Goal: Check status: Check status

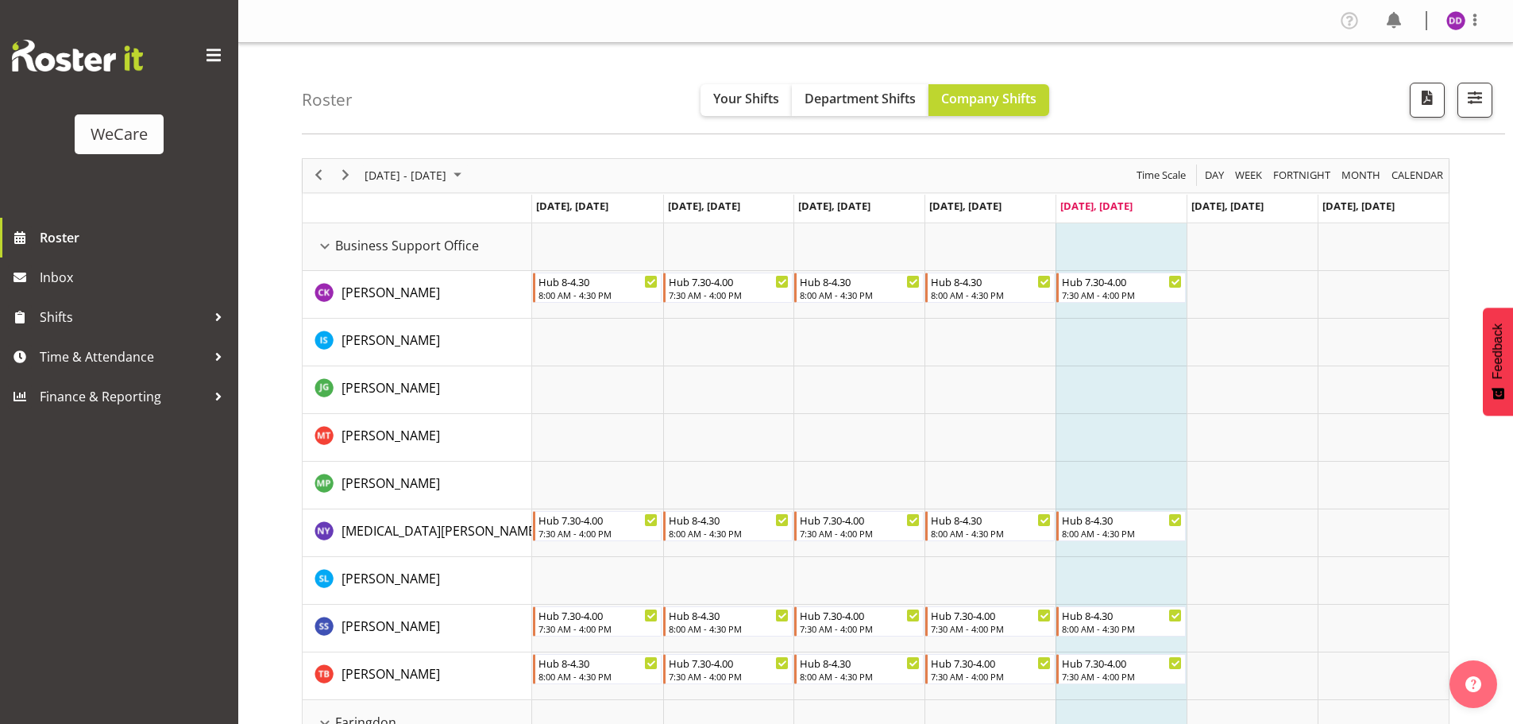
select select "location"
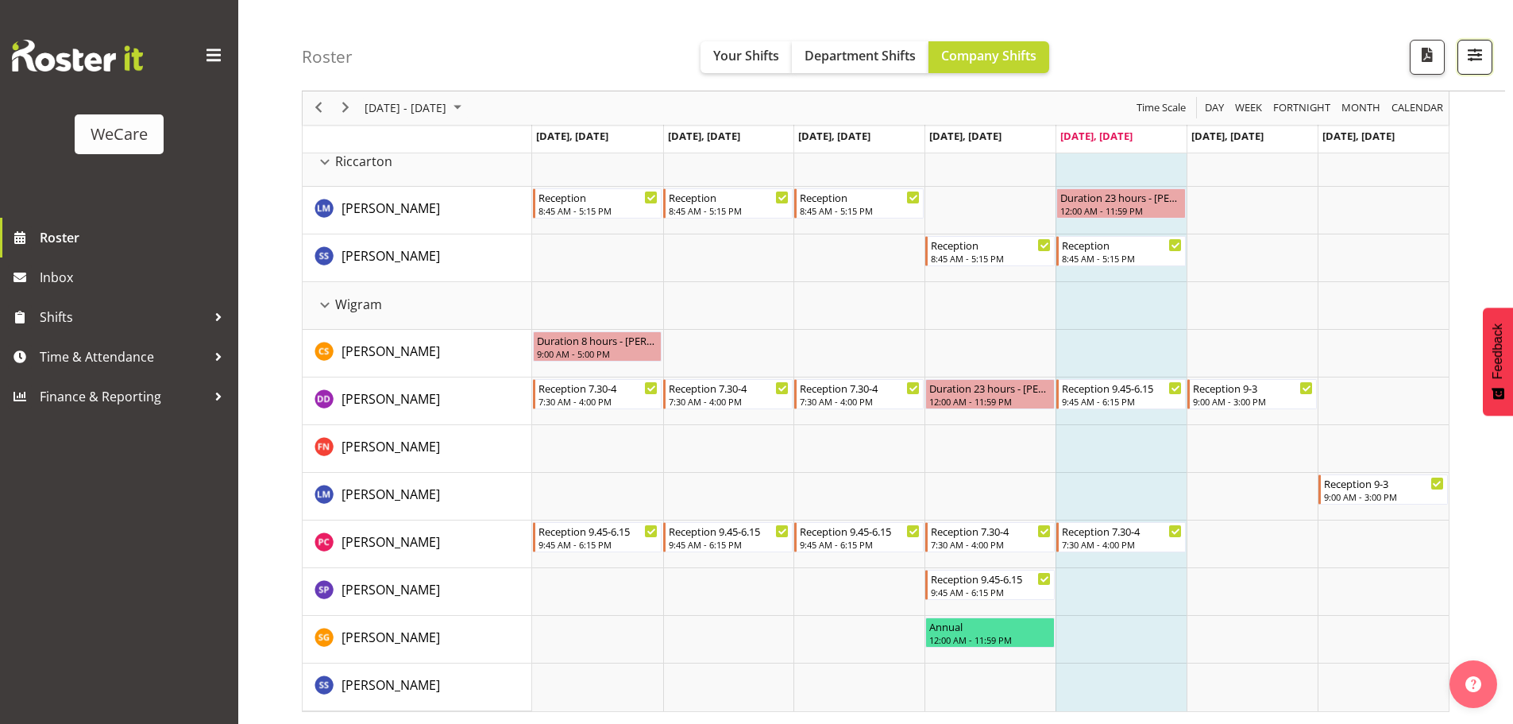
click at [1478, 71] on button "button" at bounding box center [1475, 57] width 35 height 35
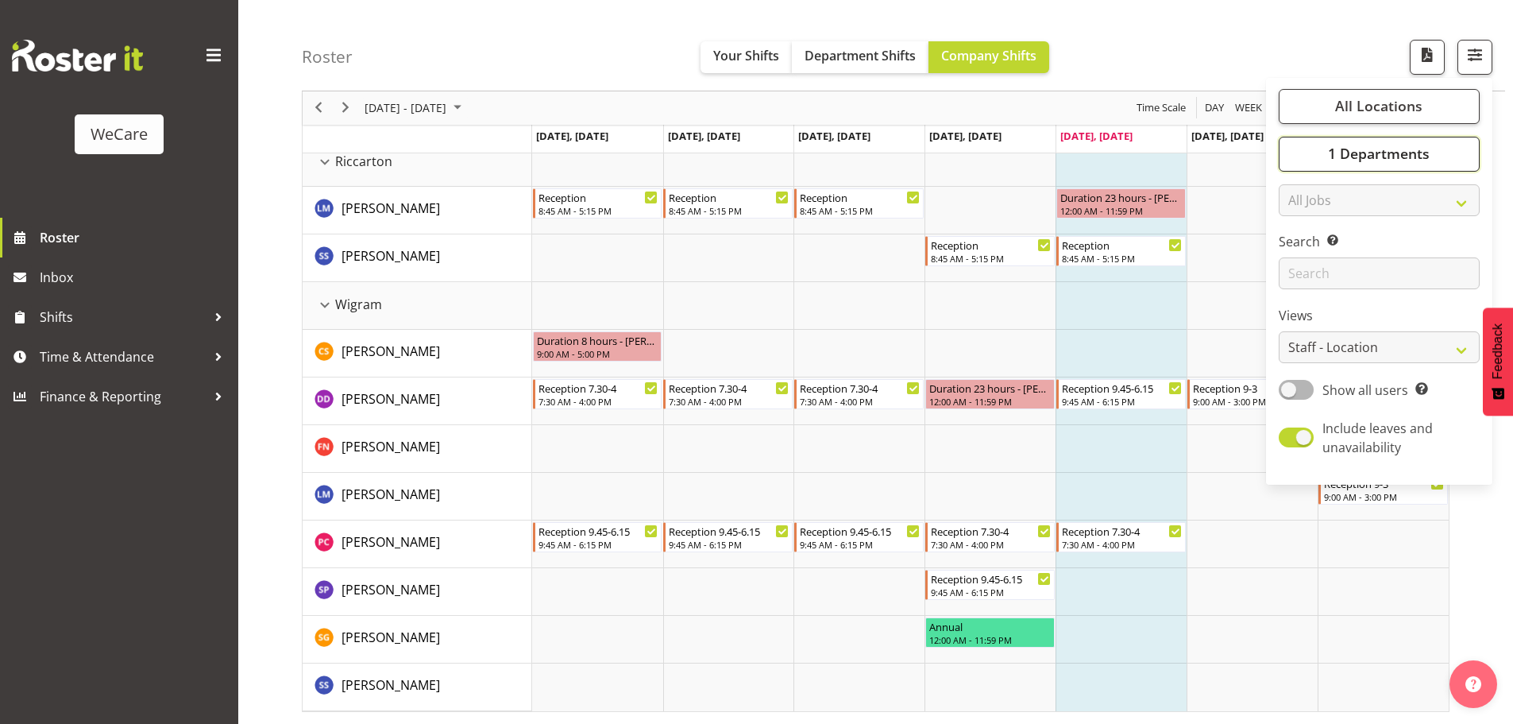
click at [1376, 157] on span "1 Departments" at bounding box center [1379, 154] width 102 height 19
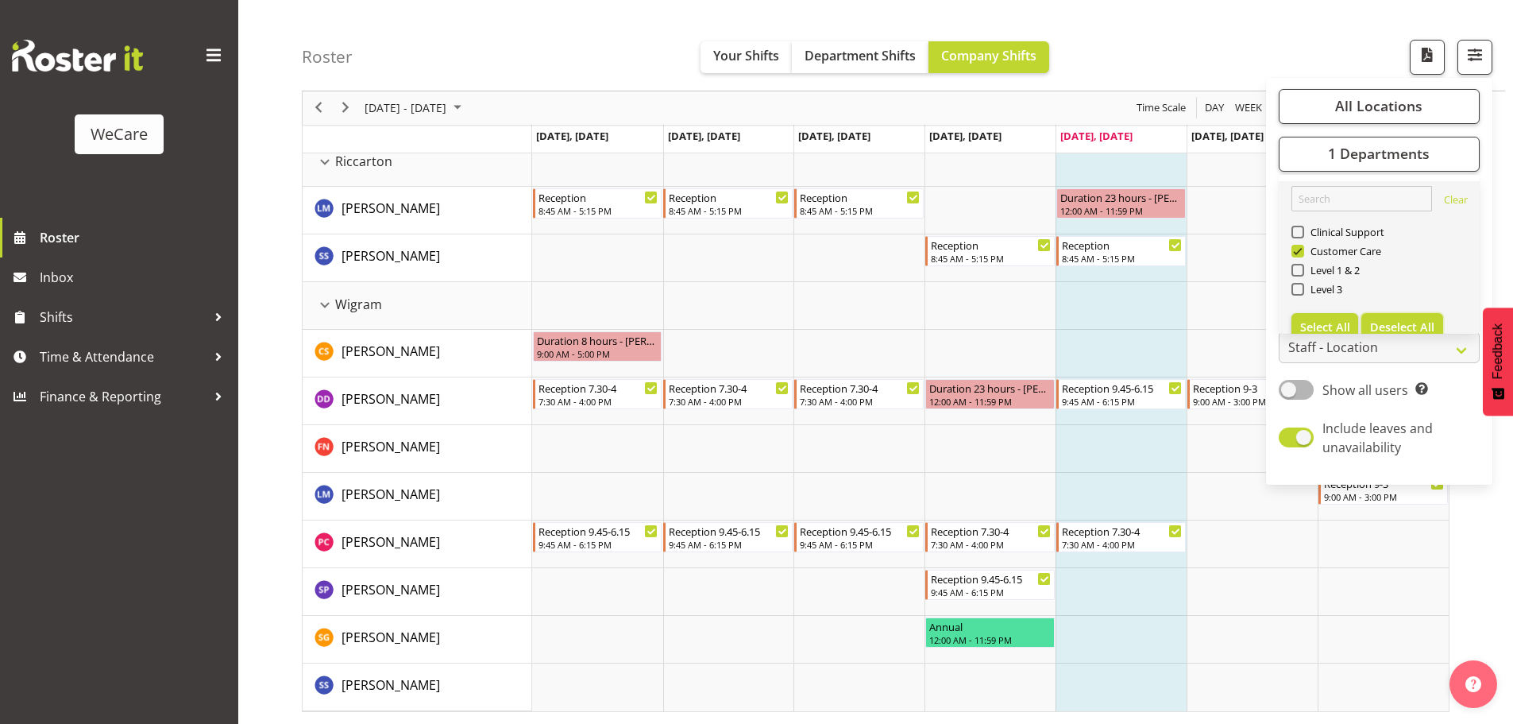
click at [1401, 319] on button "Deselect All" at bounding box center [1403, 327] width 82 height 29
checkbox input "false"
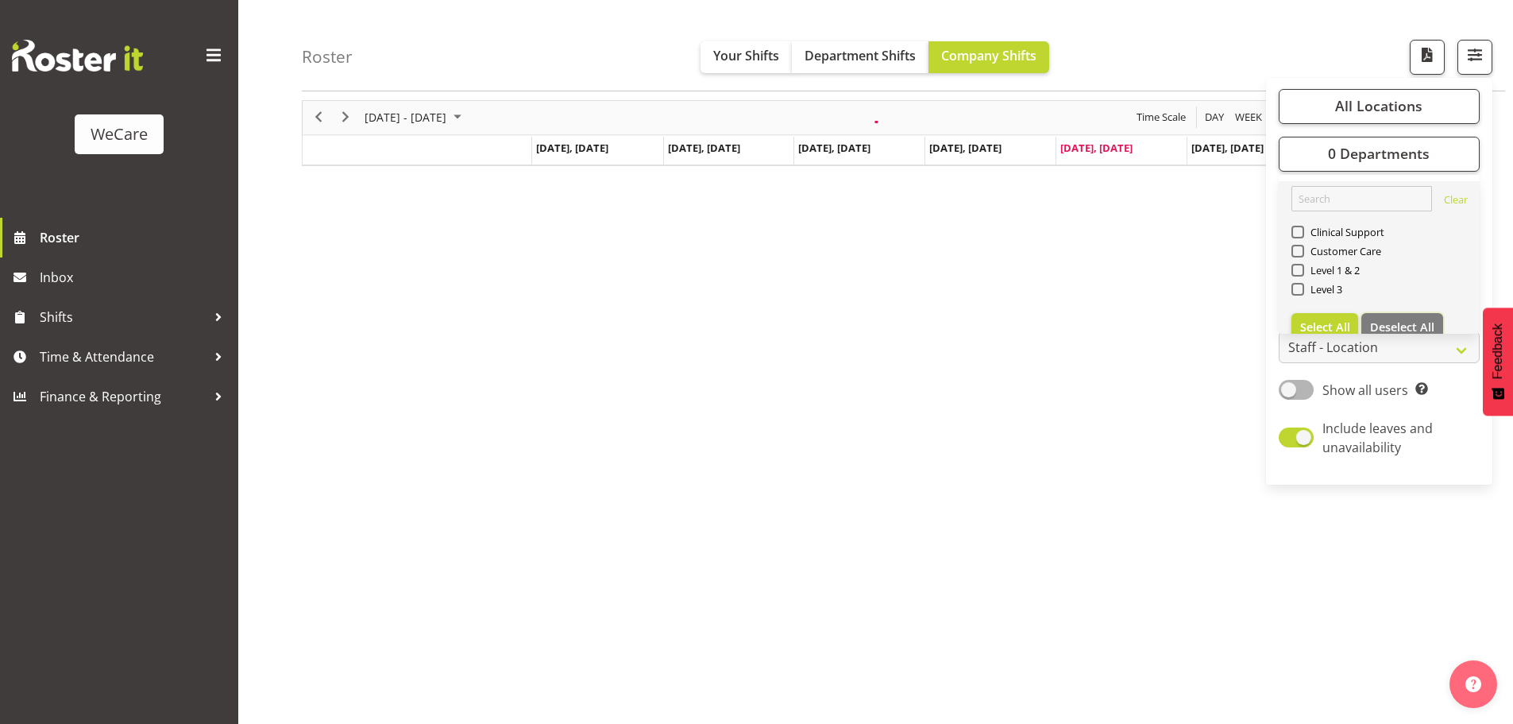
scroll to position [58, 0]
click at [1342, 260] on div "Customer Care" at bounding box center [1380, 252] width 176 height 19
click at [1352, 261] on div "Customer Care" at bounding box center [1380, 252] width 176 height 19
click at [1332, 276] on div "Level 1 & 2" at bounding box center [1380, 271] width 176 height 19
click at [1330, 265] on span "Level 1 & 2" at bounding box center [1333, 270] width 56 height 13
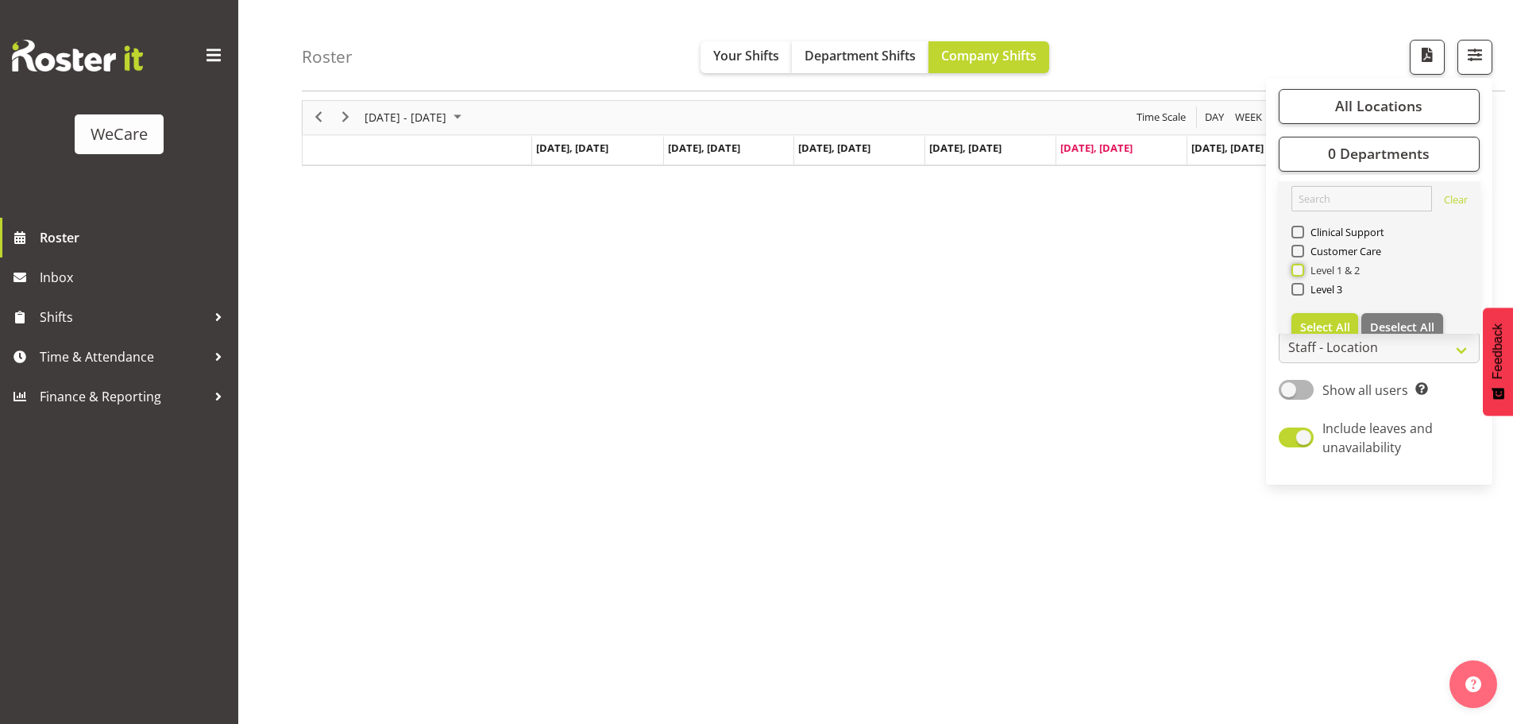
click at [1302, 265] on input "Level 1 & 2" at bounding box center [1297, 270] width 10 height 10
checkbox input "true"
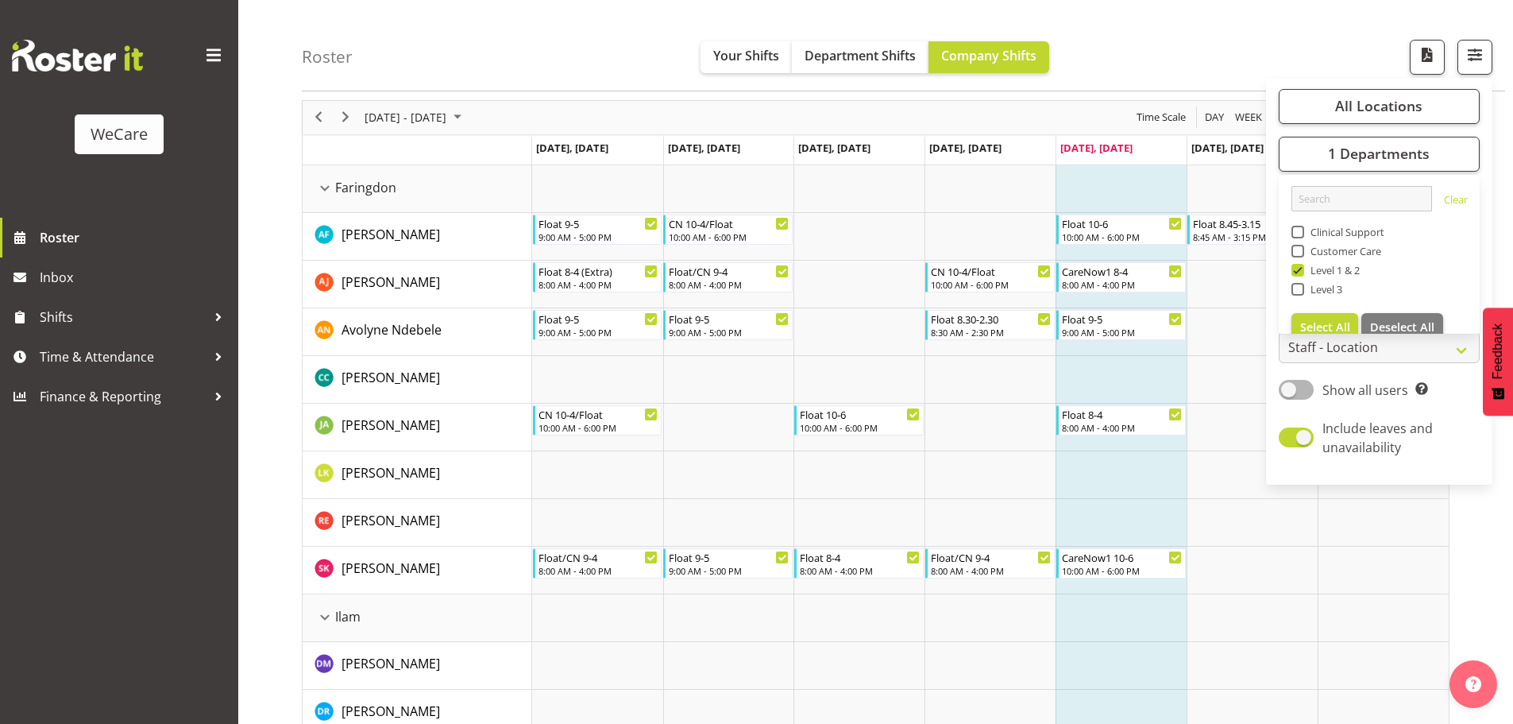
click at [622, 33] on div "Roster Your Shifts Department Shifts Company Shifts All Locations Clear Busines…" at bounding box center [904, 45] width 1204 height 91
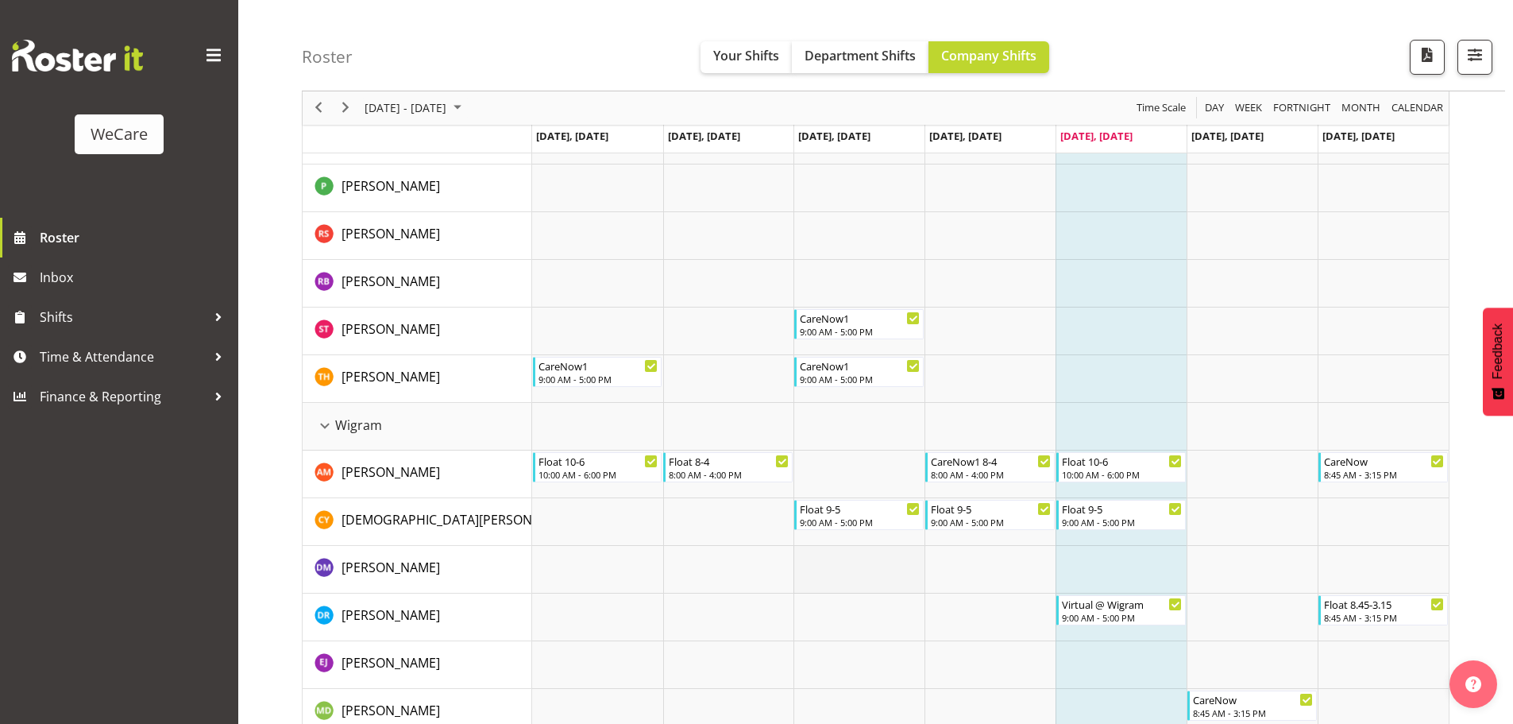
scroll to position [1647, 0]
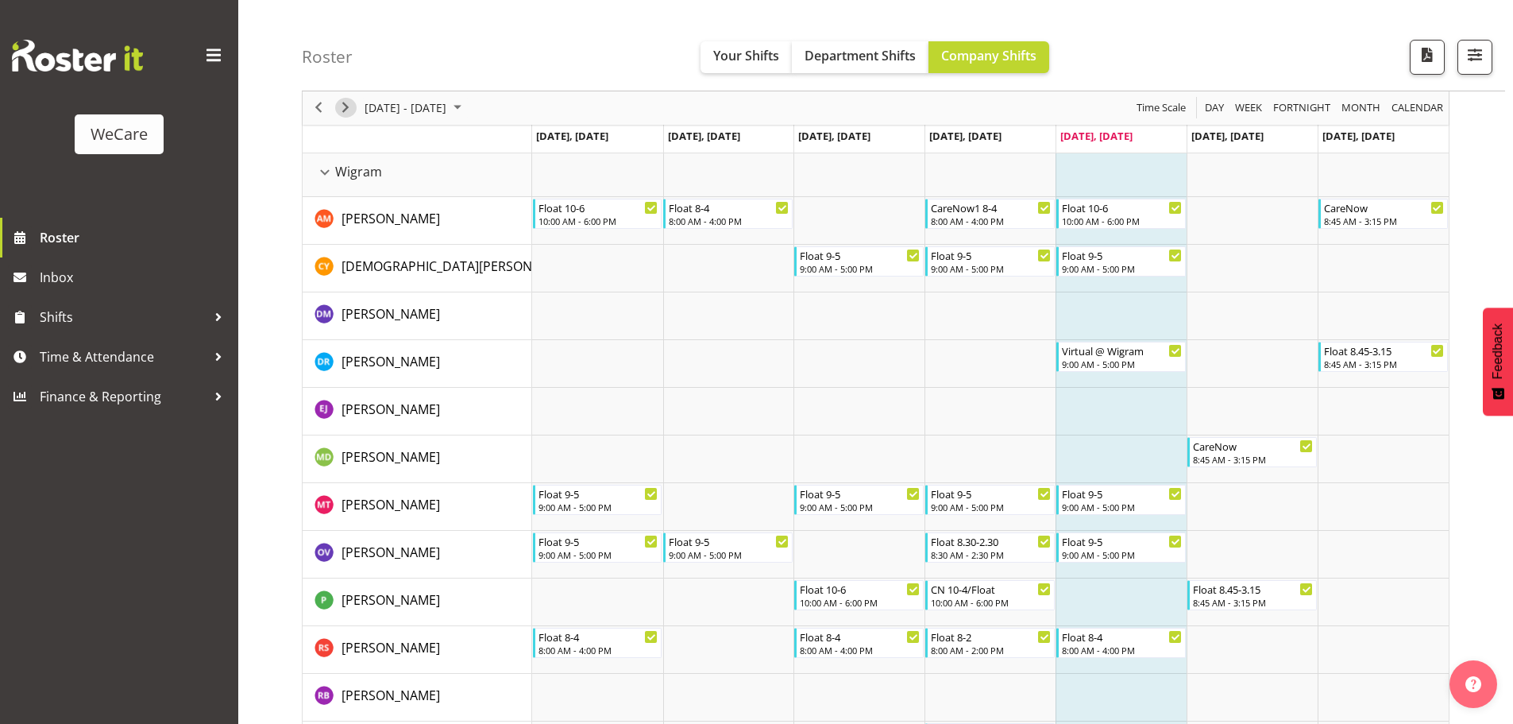
click at [349, 104] on span "Next" at bounding box center [345, 109] width 19 height 20
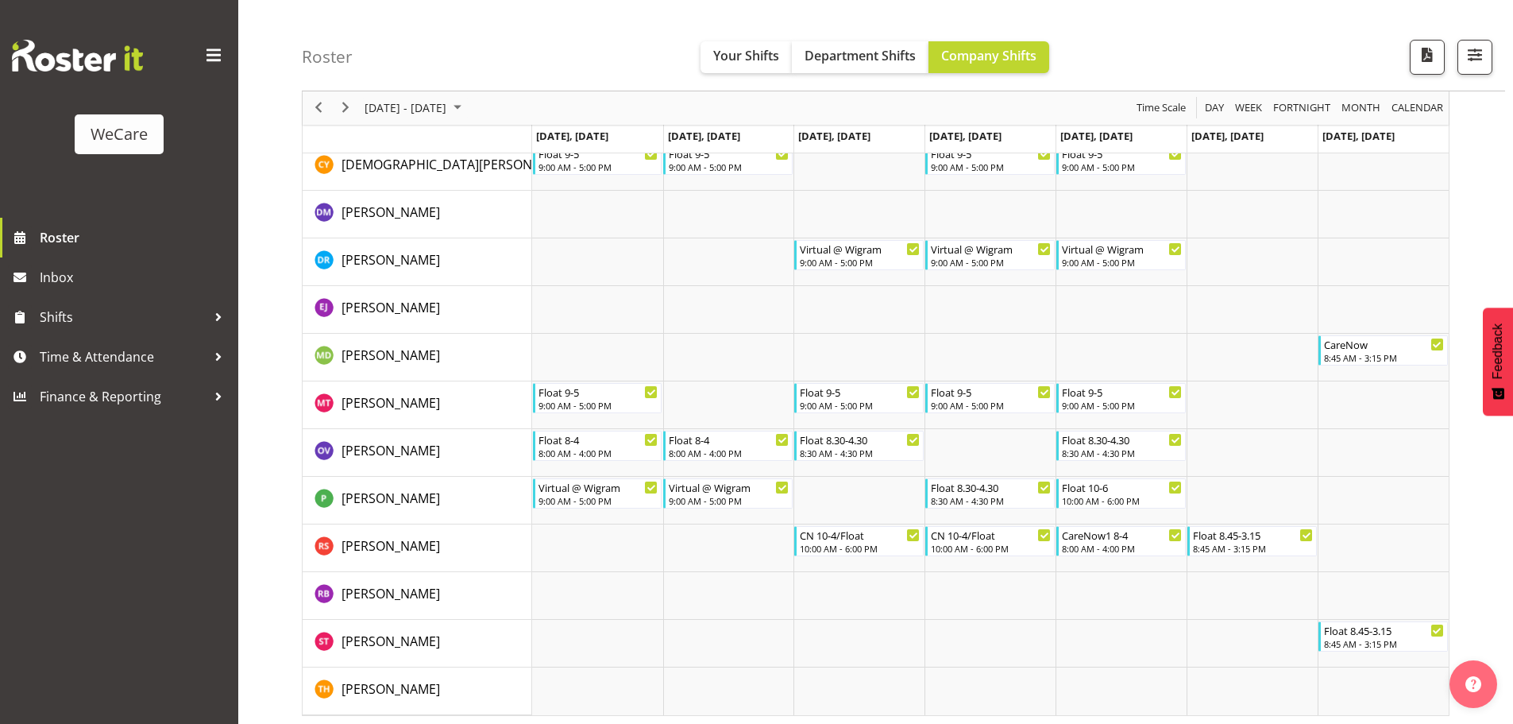
scroll to position [1753, 0]
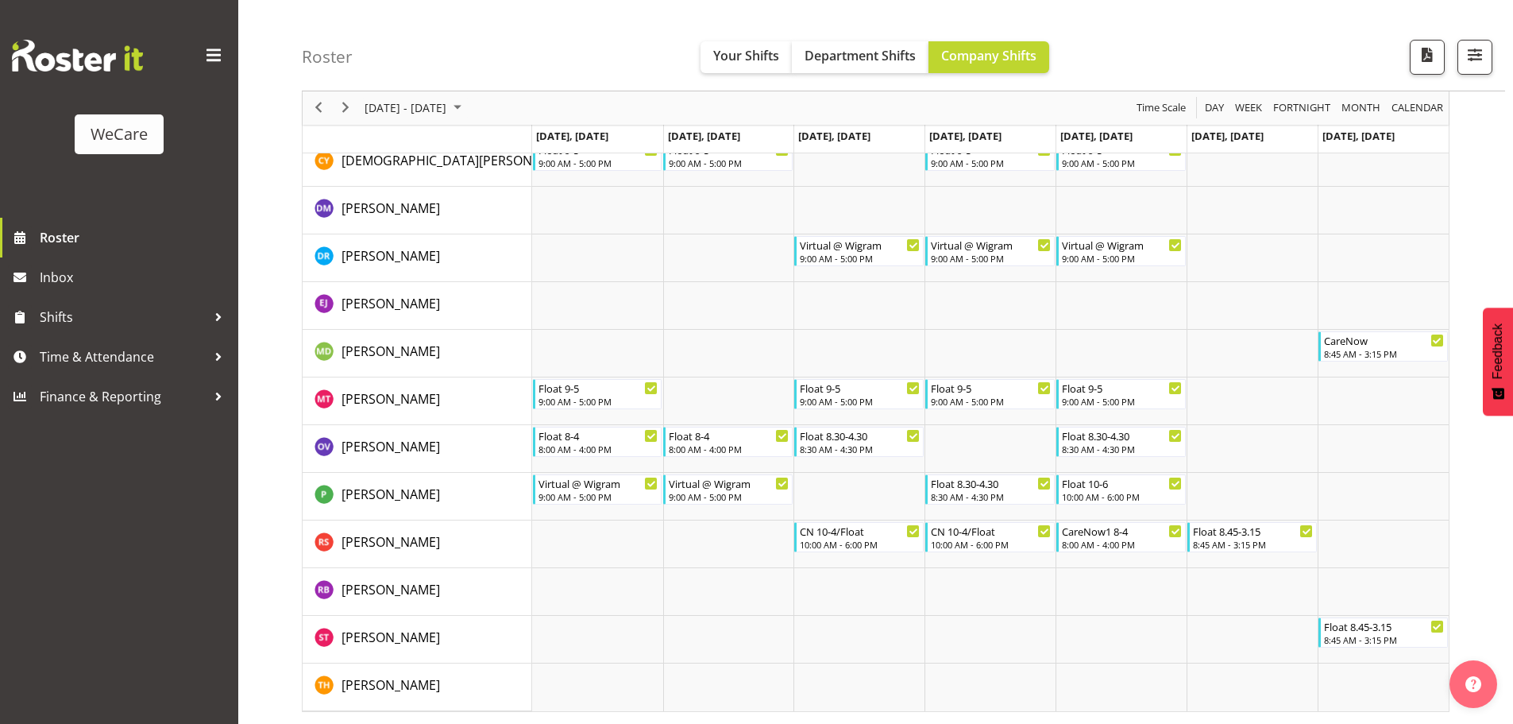
drag, startPoint x: 379, startPoint y: 56, endPoint x: 406, endPoint y: 23, distance: 42.3
click at [379, 56] on div "Roster Your Shifts Department Shifts Company Shifts All Locations Clear Busines…" at bounding box center [904, 45] width 1204 height 91
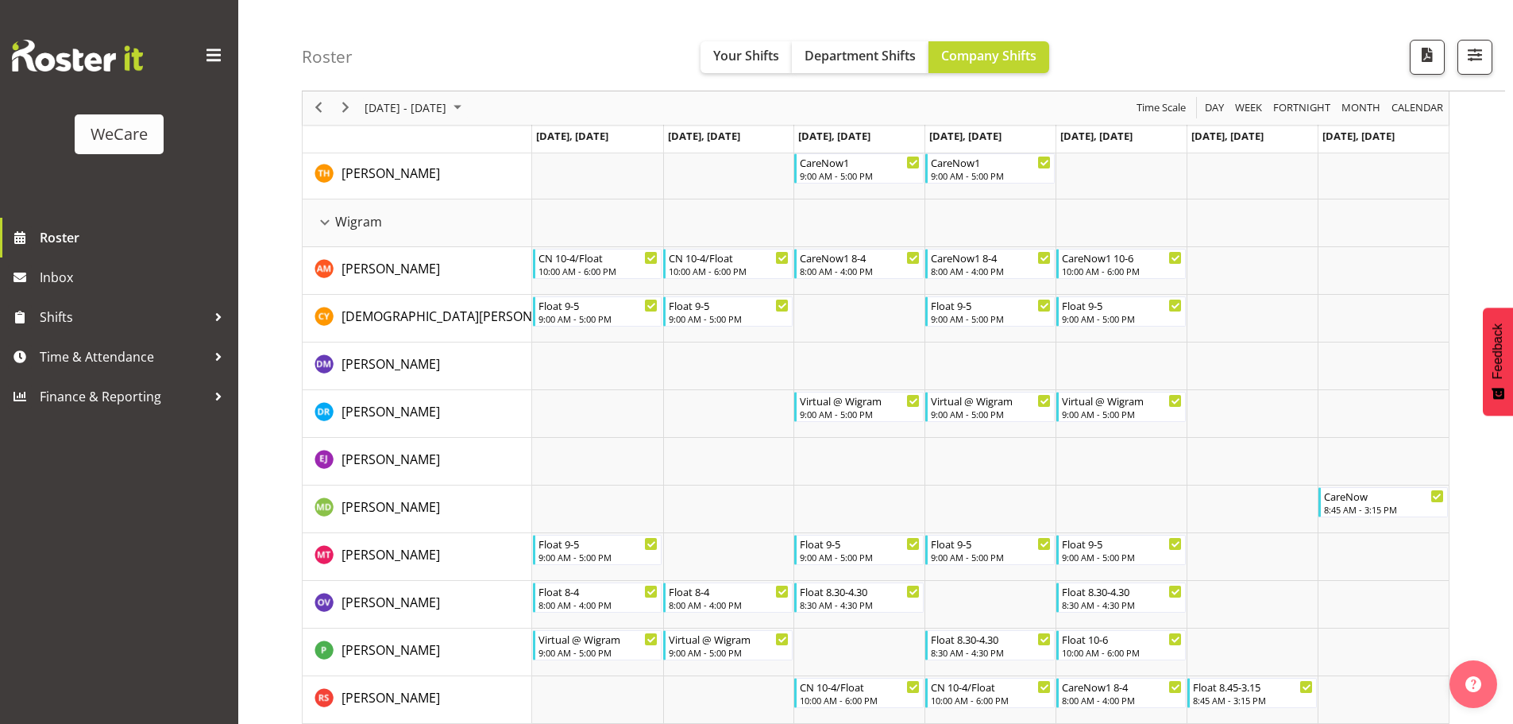
scroll to position [1594, 0]
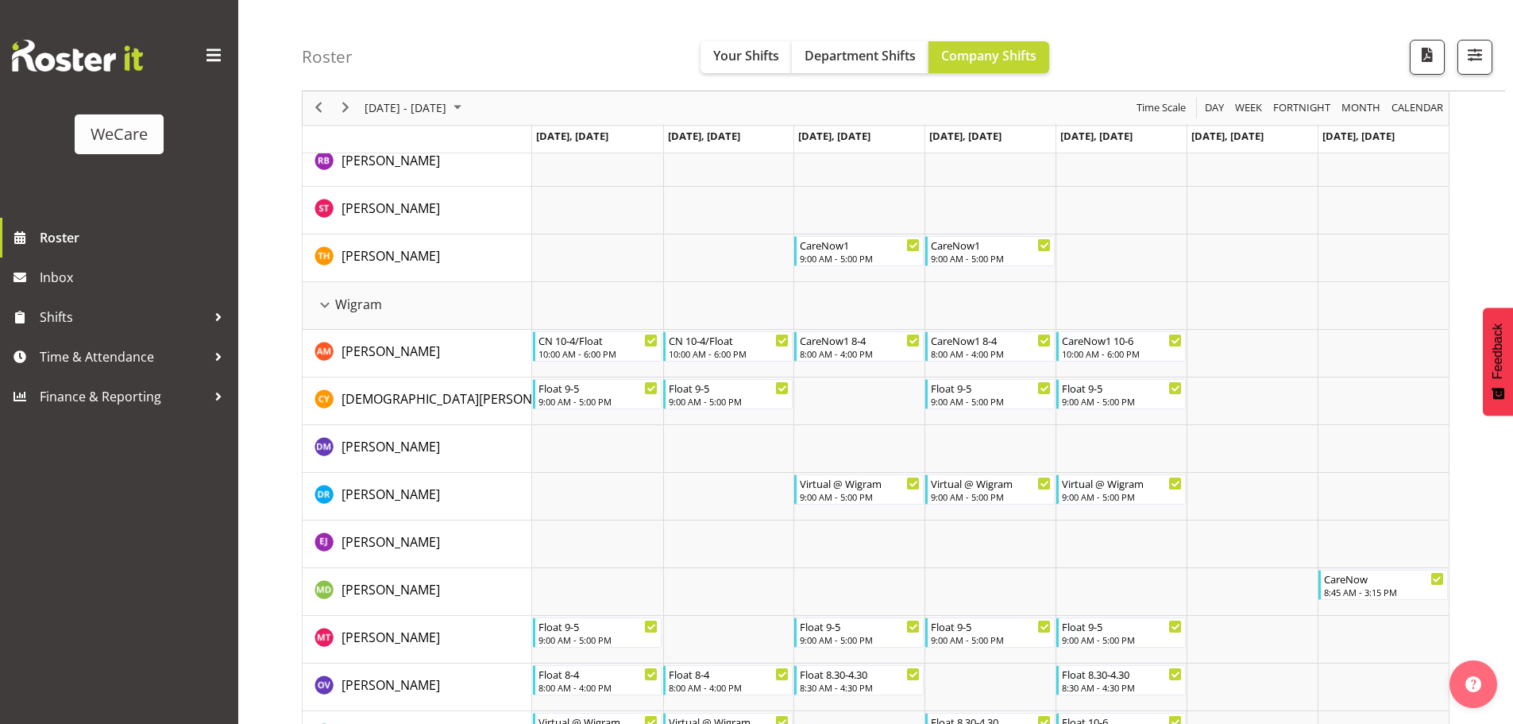
scroll to position [1435, 0]
